Goal: Find contact information: Find contact information

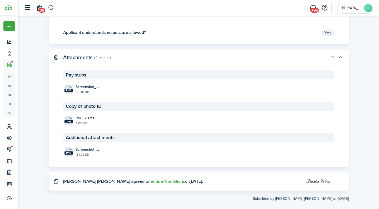
click at [50, 11] on button "button" at bounding box center [51, 7] width 7 height 9
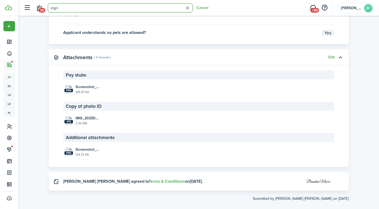
type input "[PERSON_NAME]"
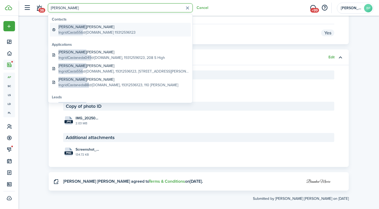
click at [138, 24] on link "[PERSON_NAME] IngridCasta556 @[DOMAIN_NAME] 19312596123" at bounding box center [120, 30] width 141 height 14
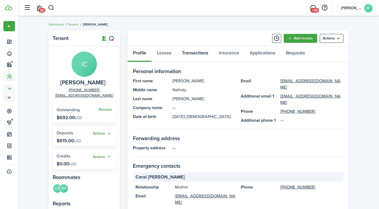
click at [190, 54] on link "Transactions" at bounding box center [195, 54] width 37 height 16
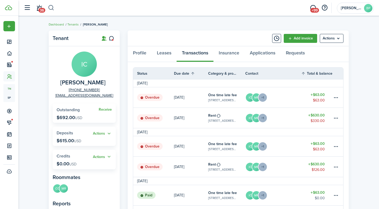
click at [52, 9] on button "button" at bounding box center [51, 7] width 7 height 9
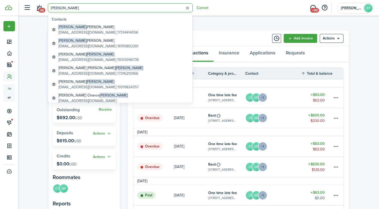
click at [61, 8] on input "[PERSON_NAME]" at bounding box center [120, 7] width 145 height 9
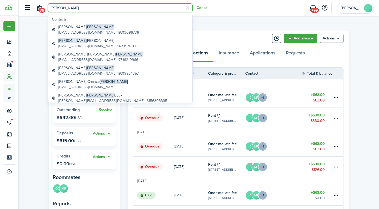
click at [99, 10] on input "[PERSON_NAME]" at bounding box center [120, 7] width 145 height 9
type input "[PERSON_NAME]"
click at [188, 8] on button "button" at bounding box center [187, 8] width 8 height 8
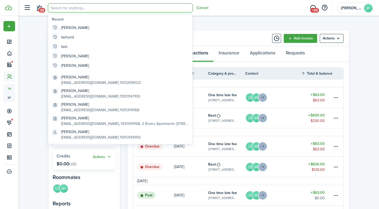
click at [242, 12] on header-wrapper "38 Cancel +99 [PERSON_NAME] Partners, GP BP" at bounding box center [197, 8] width 353 height 16
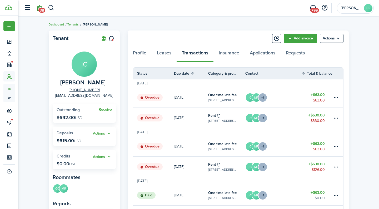
click at [40, 8] on span "38" at bounding box center [41, 10] width 7 height 5
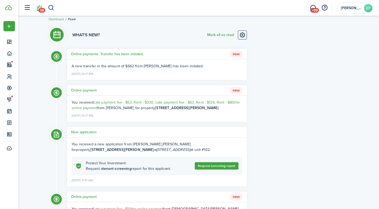
scroll to position [7, 0]
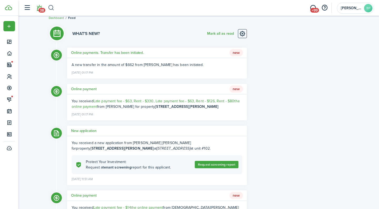
click at [49, 12] on button "button" at bounding box center [51, 7] width 7 height 9
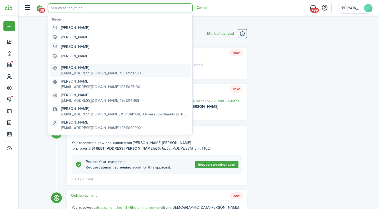
click at [125, 72] on global-search-item-description "[EMAIL_ADDRESS][DOMAIN_NAME] 19312596123" at bounding box center [101, 74] width 80 height 6
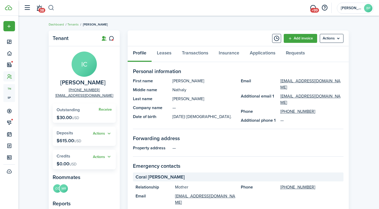
click at [51, 9] on button "button" at bounding box center [51, 7] width 7 height 9
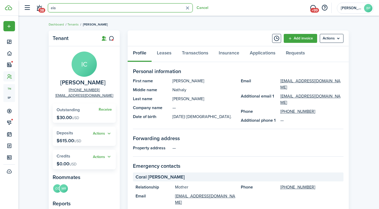
type input "[PERSON_NAME]"
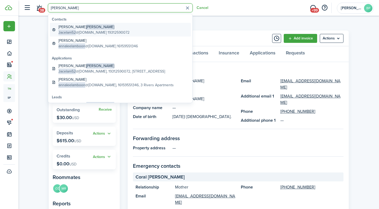
click at [126, 28] on link "[PERSON_NAME] Jacelam52 @[DOMAIN_NAME] 19312590072" at bounding box center [120, 30] width 141 height 14
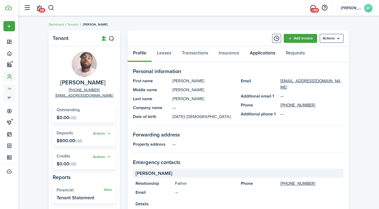
click at [268, 55] on link "Applications" at bounding box center [262, 54] width 36 height 16
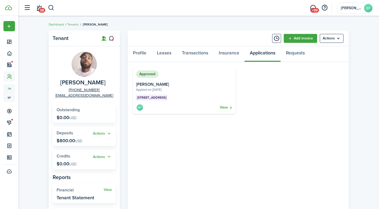
click at [223, 106] on link "View" at bounding box center [226, 107] width 13 height 7
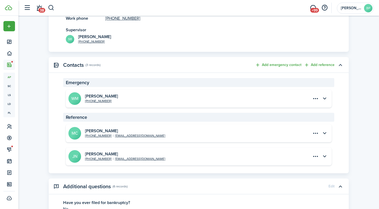
scroll to position [554, 0]
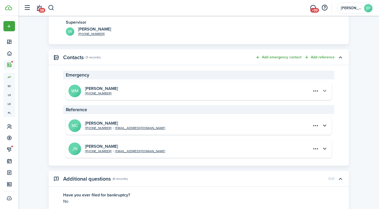
click at [324, 90] on button "button" at bounding box center [324, 91] width 9 height 9
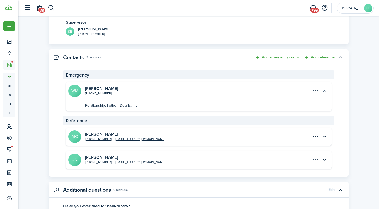
click at [324, 90] on button "button" at bounding box center [324, 91] width 9 height 9
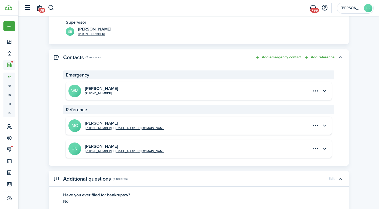
click at [324, 125] on button "button" at bounding box center [324, 125] width 9 height 9
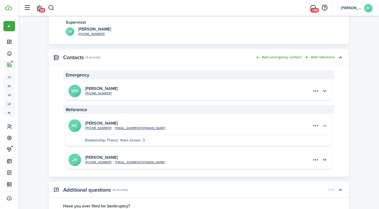
click at [324, 125] on button "button" at bounding box center [324, 125] width 9 height 9
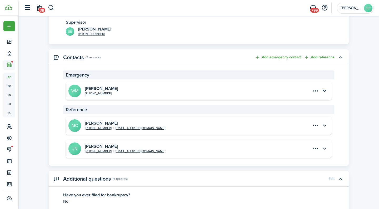
click at [325, 148] on button "button" at bounding box center [324, 148] width 9 height 9
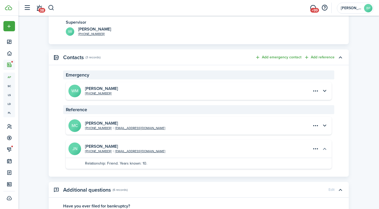
click at [325, 148] on button "button" at bounding box center [324, 148] width 9 height 9
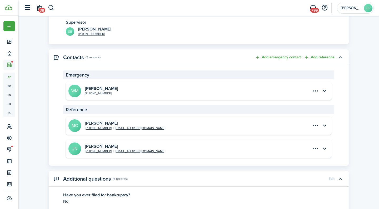
drag, startPoint x: 111, startPoint y: 93, endPoint x: 89, endPoint y: 94, distance: 22.4
click at [89, 94] on short-info-main "[PERSON_NAME] [PHONE_NUMBER]" at bounding box center [128, 91] width 121 height 13
copy link "[PHONE_NUMBER]"
click at [40, 8] on span "38" at bounding box center [41, 10] width 7 height 5
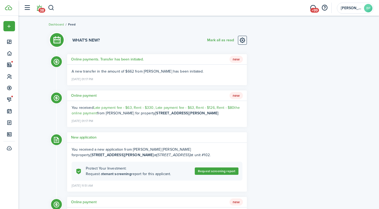
click at [11, 0] on sidebar-logo at bounding box center [9, 8] width 18 height 16
